Goal: Task Accomplishment & Management: Manage account settings

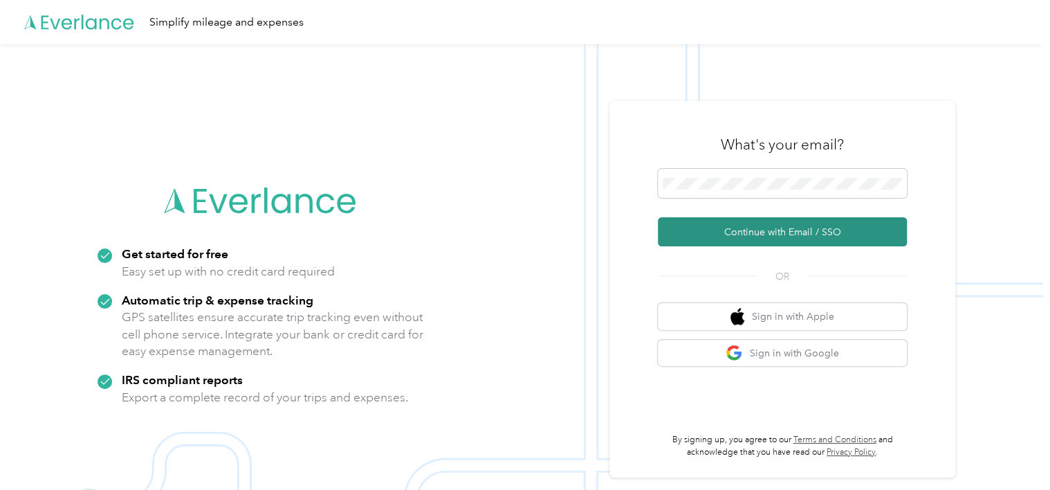
click at [708, 235] on button "Continue with Email / SSO" at bounding box center [782, 231] width 249 height 29
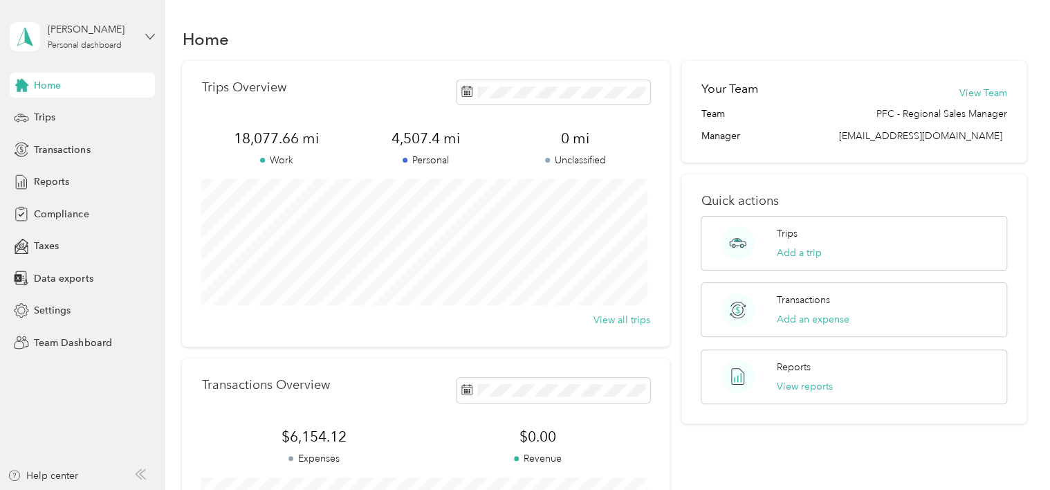
click at [152, 37] on icon at bounding box center [150, 37] width 10 height 10
click at [118, 113] on div "Team dashboard" at bounding box center [156, 107] width 272 height 24
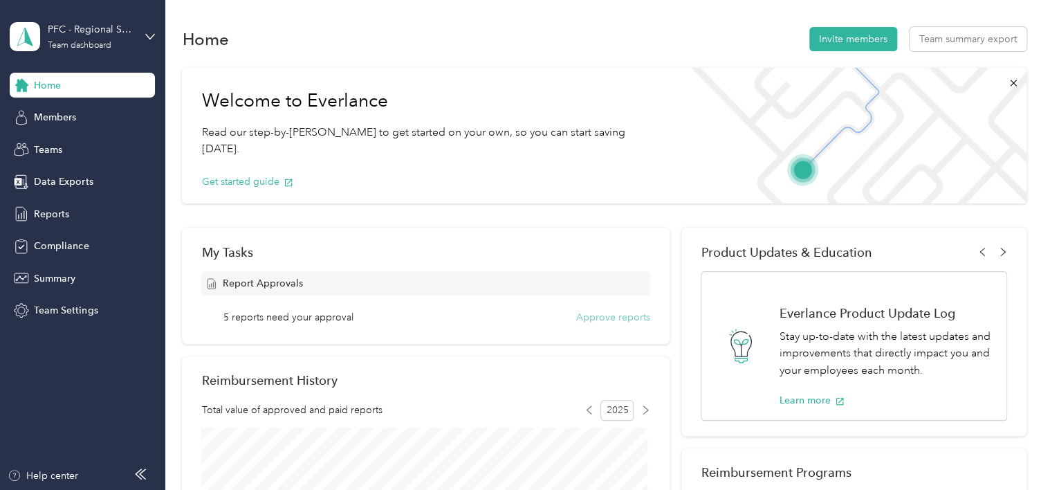
click at [603, 313] on button "Approve reports" at bounding box center [613, 317] width 74 height 15
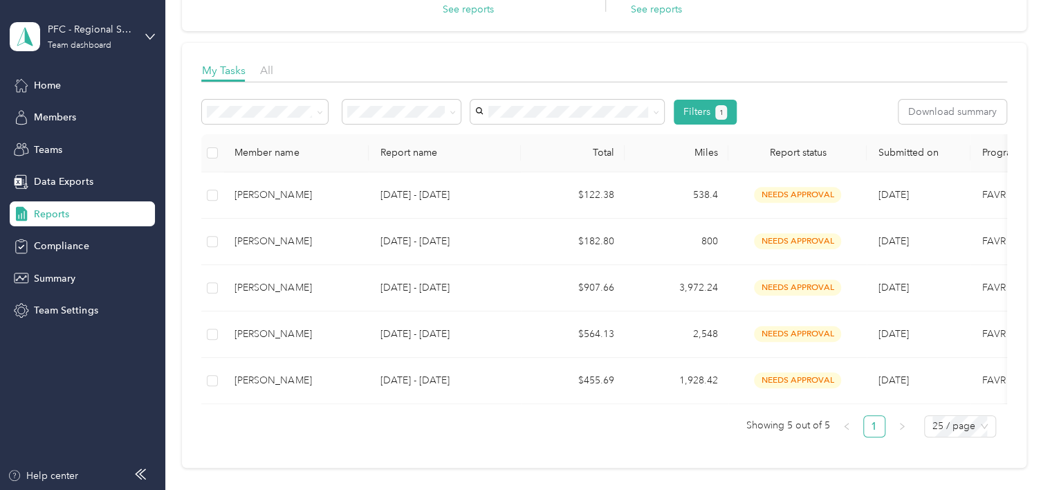
scroll to position [117, 0]
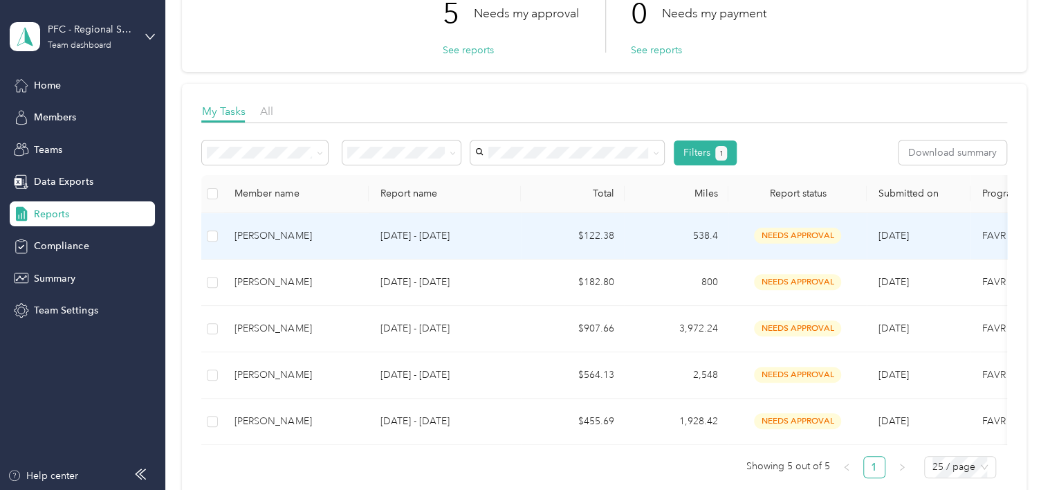
click at [258, 235] on div "[PERSON_NAME]" at bounding box center [296, 235] width 123 height 15
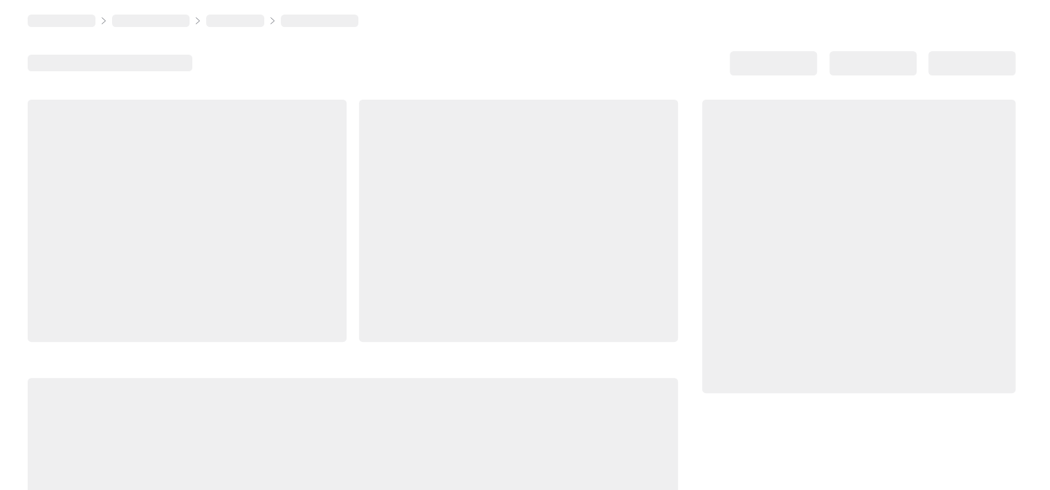
click at [258, 235] on div at bounding box center [187, 221] width 319 height 242
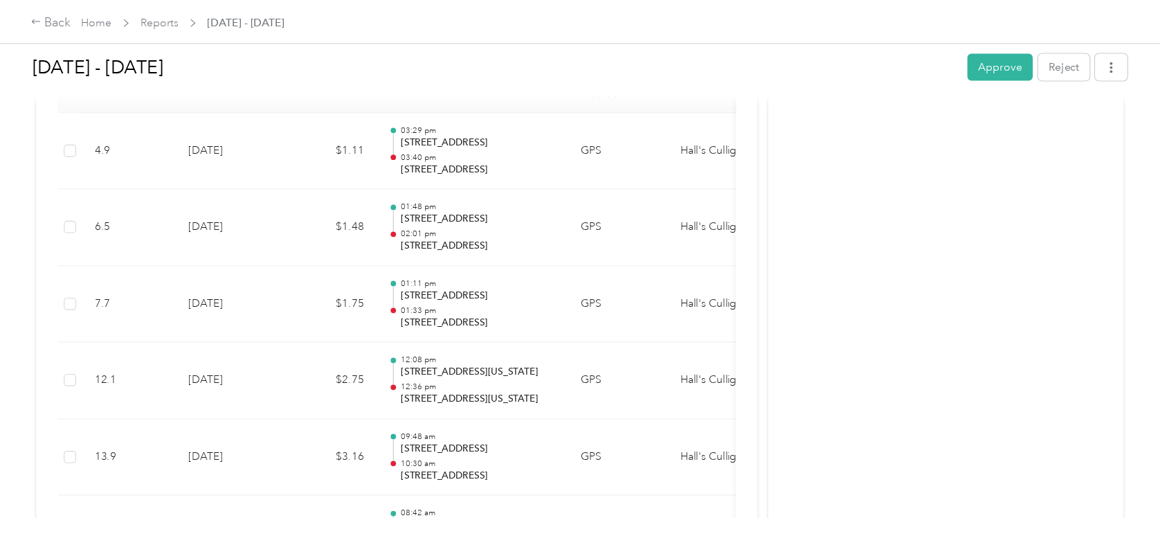
scroll to position [127, 0]
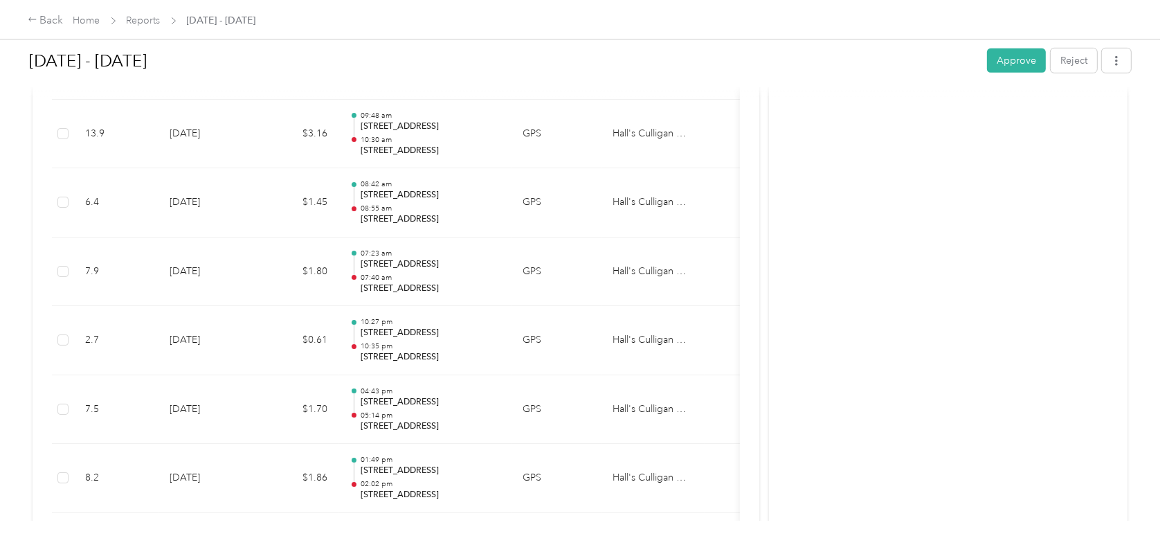
scroll to position [0, 0]
